Goal: Task Accomplishment & Management: Use online tool/utility

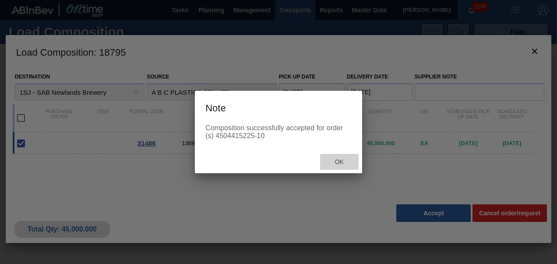
click at [338, 161] on span "Ok" at bounding box center [339, 161] width 23 height 7
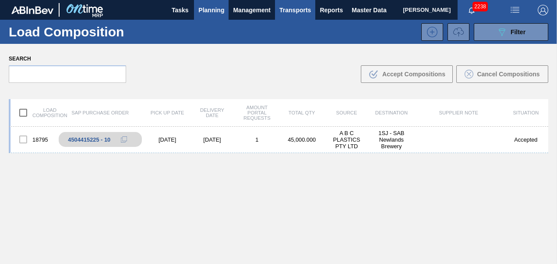
click at [198, 7] on button "Planning" at bounding box center [211, 10] width 35 height 20
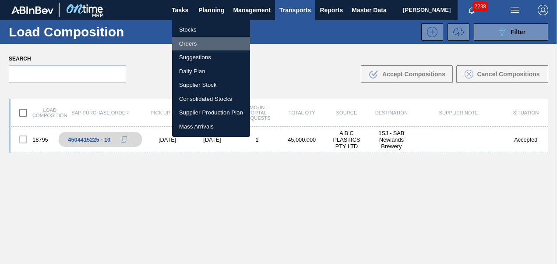
click at [189, 45] on li "Orders" at bounding box center [211, 44] width 78 height 14
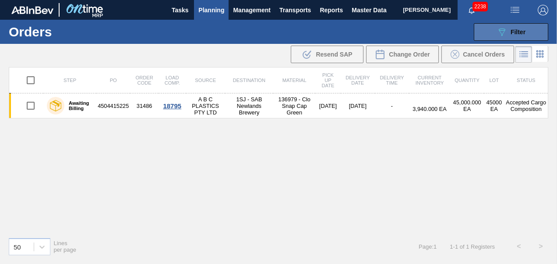
click at [511, 31] on span "Filter" at bounding box center [518, 31] width 15 height 7
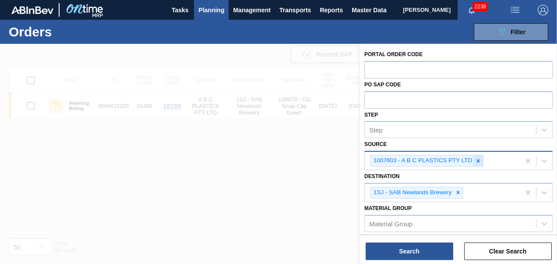
click at [477, 155] on div at bounding box center [479, 160] width 10 height 11
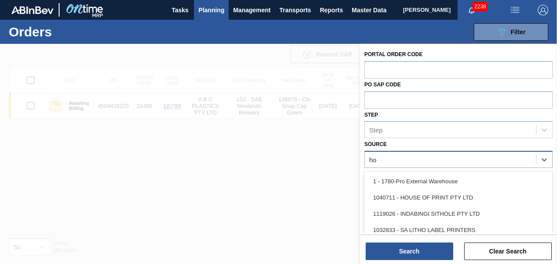
type input "hou"
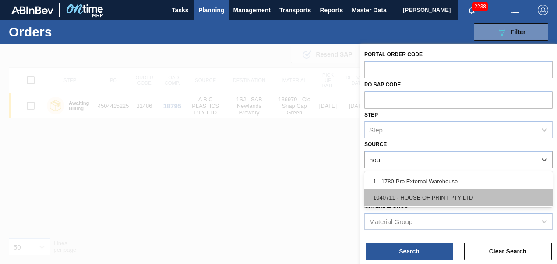
click at [423, 193] on div "1040711 - HOUSE OF PRINT PTY LTD" at bounding box center [459, 197] width 188 height 16
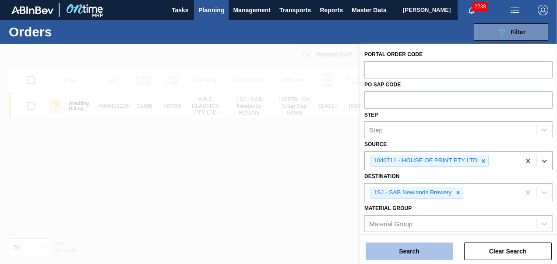
click at [418, 255] on button "Search" at bounding box center [410, 251] width 88 height 18
